Goal: Information Seeking & Learning: Check status

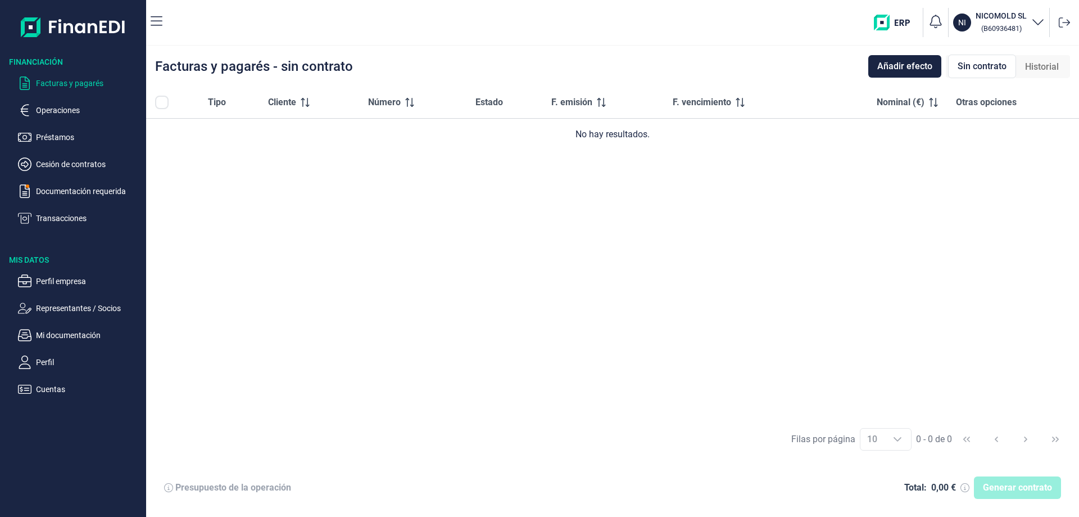
click at [984, 105] on span "Otras opciones" at bounding box center [986, 102] width 61 height 13
click at [1009, 105] on span "Otras opciones" at bounding box center [986, 102] width 61 height 13
click at [983, 103] on span "Otras opciones" at bounding box center [986, 102] width 61 height 13
click at [100, 188] on p "Documentación requerida" at bounding box center [89, 190] width 106 height 13
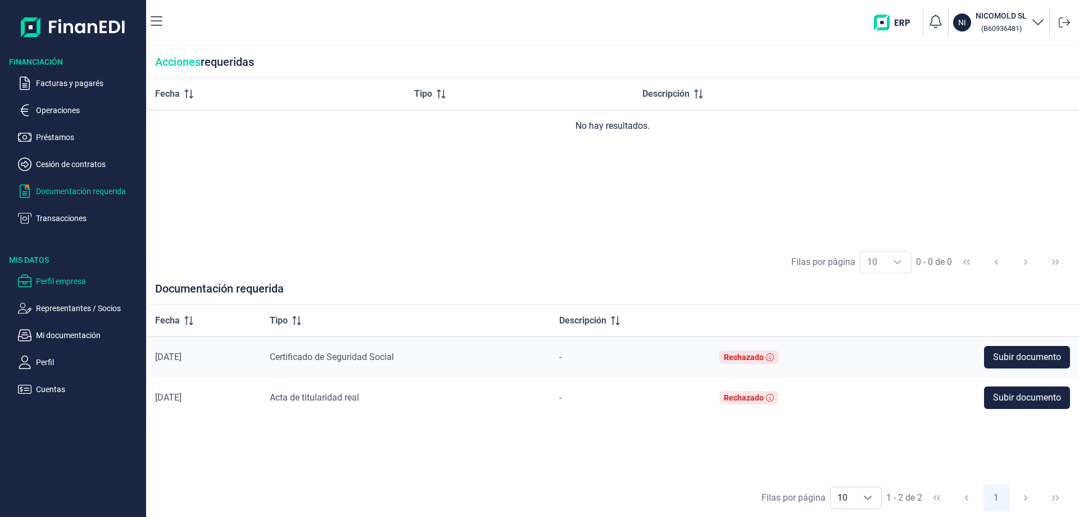
click at [76, 278] on p "Perfil empresa" at bounding box center [89, 280] width 106 height 13
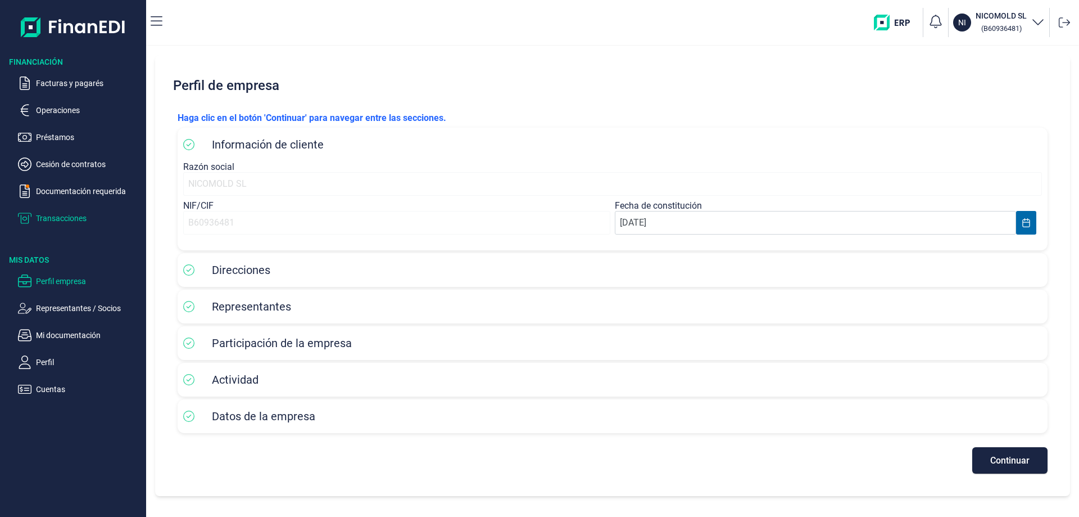
click at [64, 218] on p "Transacciones" at bounding box center [89, 217] width 106 height 13
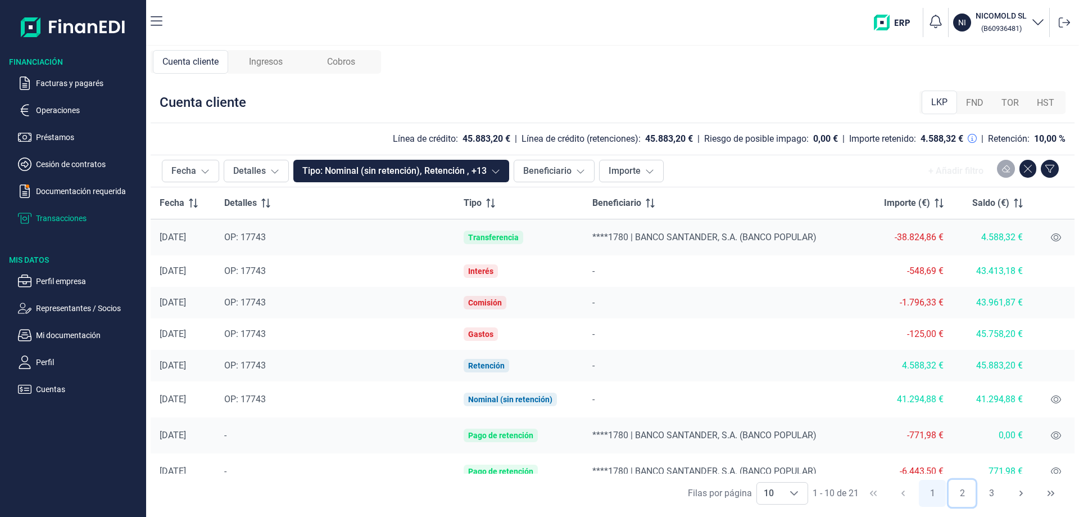
click at [962, 494] on button "2" at bounding box center [962, 492] width 27 height 27
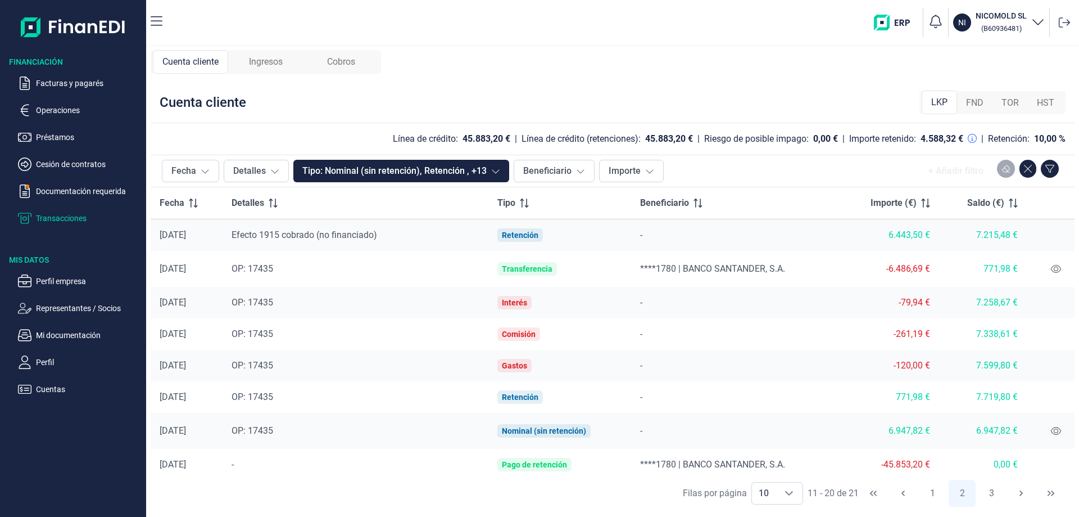
click at [59, 108] on p "Operaciones" at bounding box center [89, 109] width 106 height 13
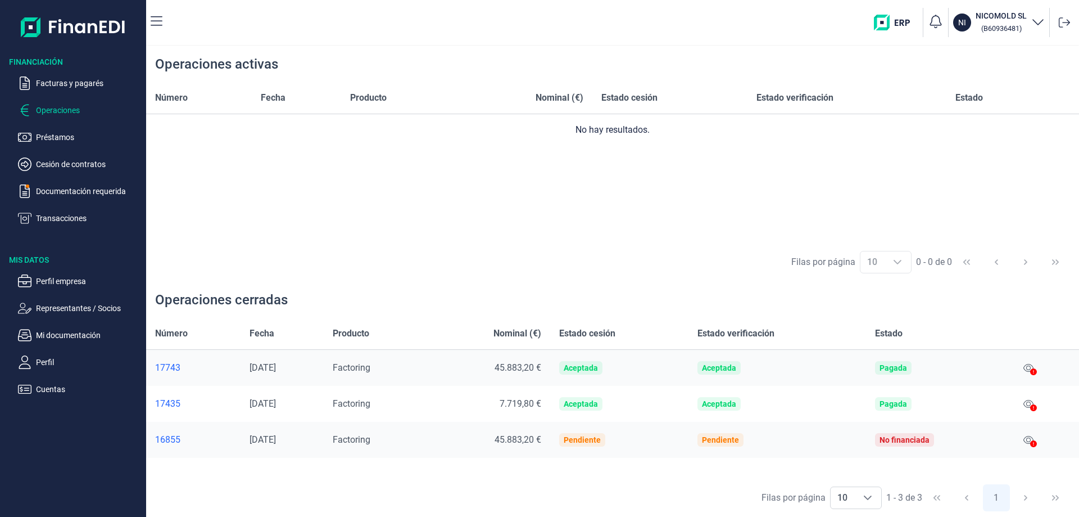
click at [1033, 368] on icon at bounding box center [1033, 371] width 7 height 7
click at [1029, 366] on icon at bounding box center [1029, 368] width 10 height 8
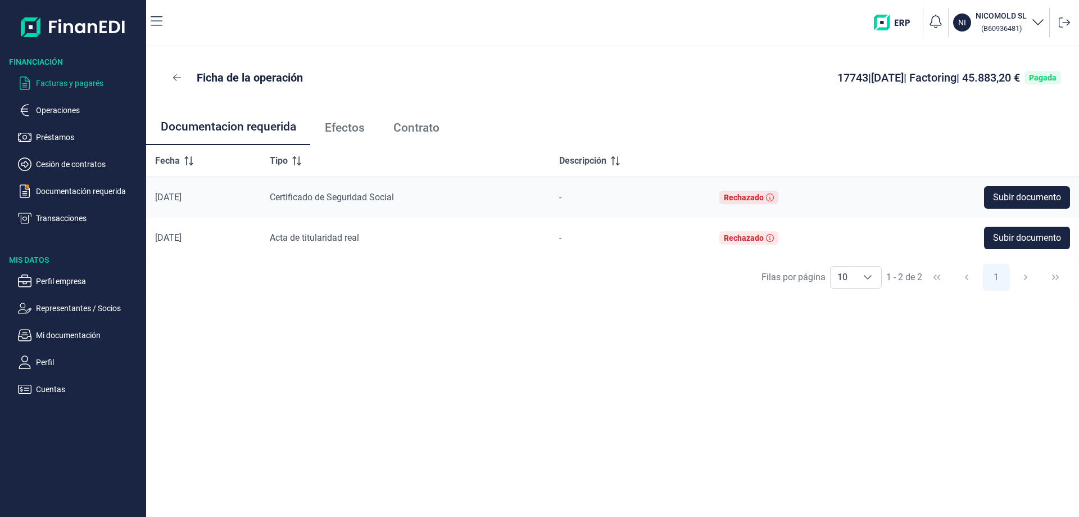
click at [70, 82] on p "Facturas y pagarés" at bounding box center [89, 82] width 106 height 13
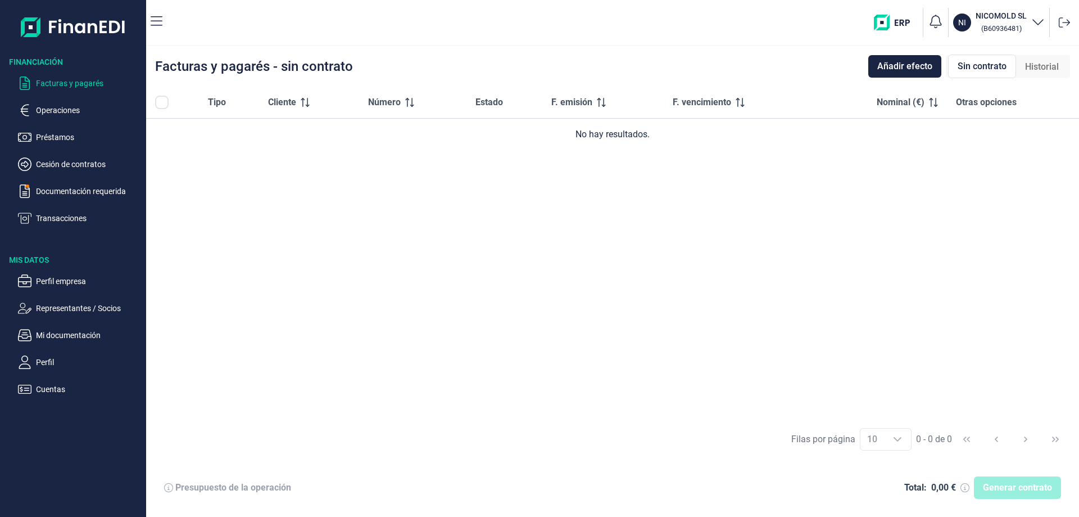
click at [70, 82] on p "Facturas y pagarés" at bounding box center [89, 82] width 106 height 13
click at [63, 108] on p "Operaciones" at bounding box center [89, 109] width 106 height 13
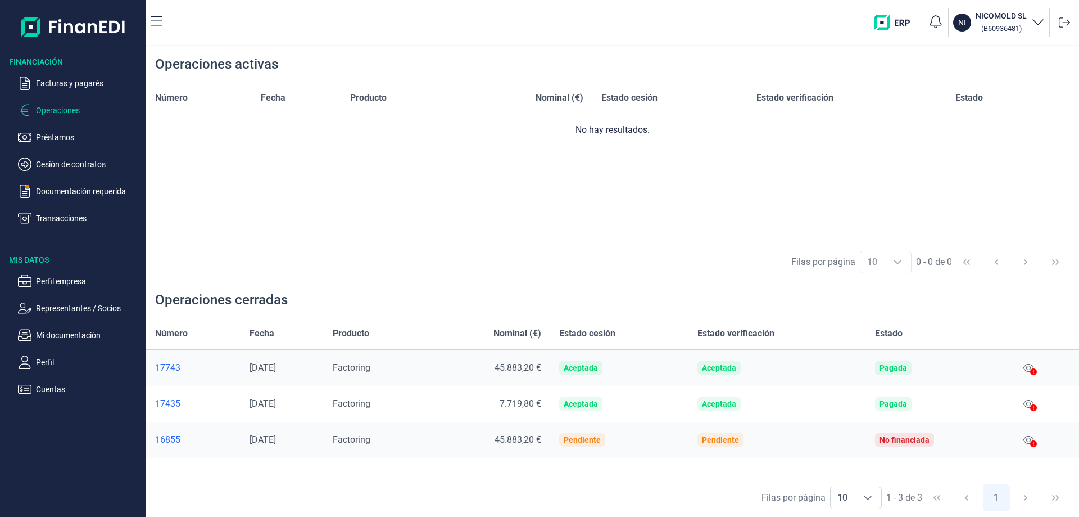
click at [1035, 371] on icon at bounding box center [1033, 371] width 7 height 7
